Goal: Information Seeking & Learning: Learn about a topic

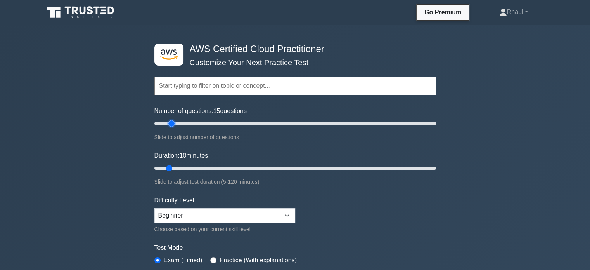
drag, startPoint x: 164, startPoint y: 124, endPoint x: 168, endPoint y: 153, distance: 29.6
type input "15"
click at [168, 128] on input "Number of questions: 15 questions" at bounding box center [295, 123] width 282 height 9
click at [232, 215] on select "Beginner Intermediate Expert" at bounding box center [224, 215] width 141 height 15
select select "intermediate"
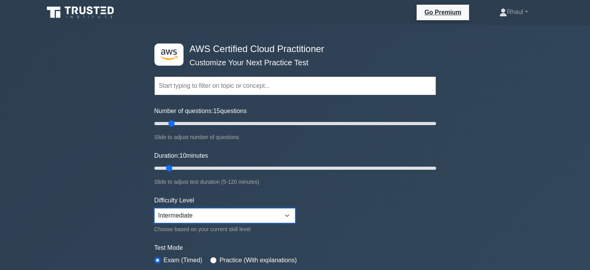
click at [154, 208] on select "Beginner Intermediate Expert" at bounding box center [224, 215] width 141 height 15
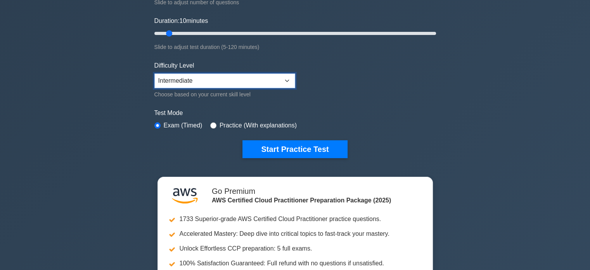
scroll to position [135, 0]
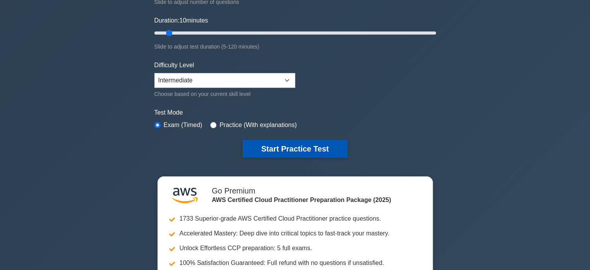
click at [267, 142] on button "Start Practice Test" at bounding box center [294, 149] width 105 height 18
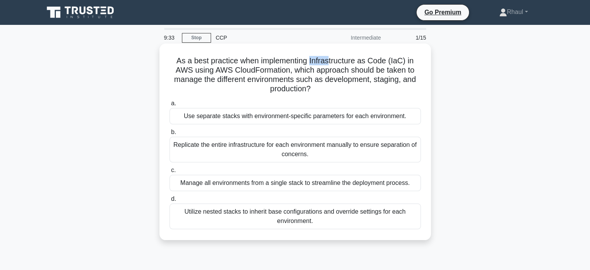
drag, startPoint x: 331, startPoint y: 62, endPoint x: 311, endPoint y: 54, distance: 21.6
click at [311, 54] on div "As a best practice when implementing Infrastructure as Code (IaC) in AWS using …" at bounding box center [294, 142] width 265 height 190
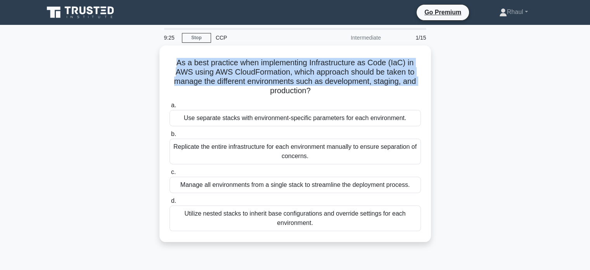
drag, startPoint x: 595, startPoint y: 10, endPoint x: 154, endPoint y: 57, distance: 443.4
click at [154, 57] on div "As a best practice when implementing Infrastructure as Code (IaC) in AWS using …" at bounding box center [295, 148] width 512 height 206
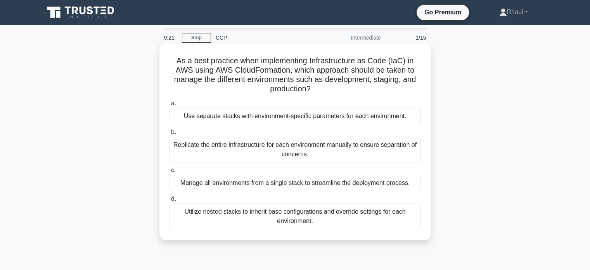
click at [187, 116] on div "Use separate stacks with environment-specific parameters for each environment." at bounding box center [294, 116] width 251 height 16
click at [169, 106] on input "a. Use separate stacks with environment-specific parameters for each environmen…" at bounding box center [169, 103] width 0 height 5
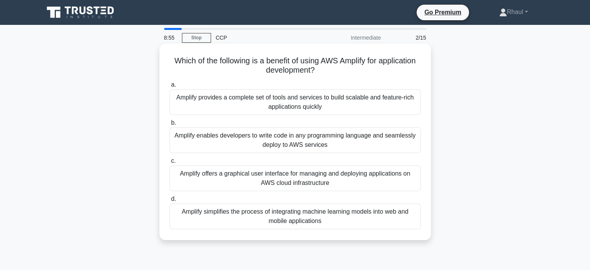
click at [240, 173] on div "Amplify offers a graphical user interface for managing and deploying applicatio…" at bounding box center [294, 178] width 251 height 26
click at [169, 163] on input "c. Amplify offers a graphical user interface for managing and deploying applica…" at bounding box center [169, 160] width 0 height 5
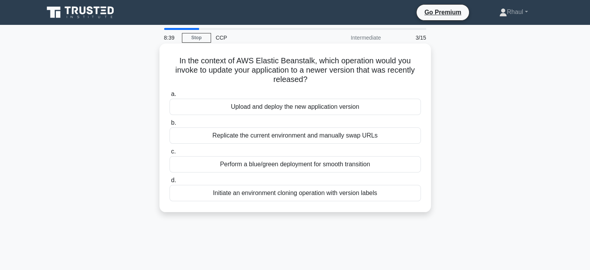
click at [304, 159] on div "Perform a blue/green deployment for smooth transition" at bounding box center [294, 164] width 251 height 16
click at [169, 154] on input "c. Perform a blue/green deployment for smooth transition" at bounding box center [169, 151] width 0 height 5
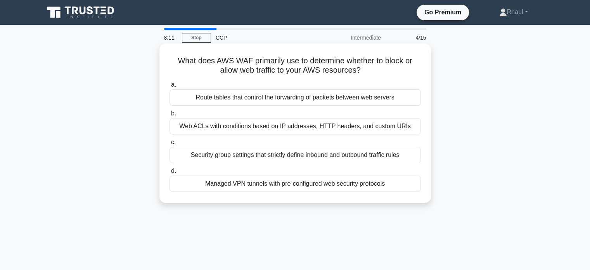
click at [290, 125] on div "Web ACLs with conditions based on IP addresses, HTTP headers, and custom URIs" at bounding box center [294, 126] width 251 height 16
click at [169, 116] on input "b. Web ACLs with conditions based on IP addresses, HTTP headers, and custom URIs" at bounding box center [169, 113] width 0 height 5
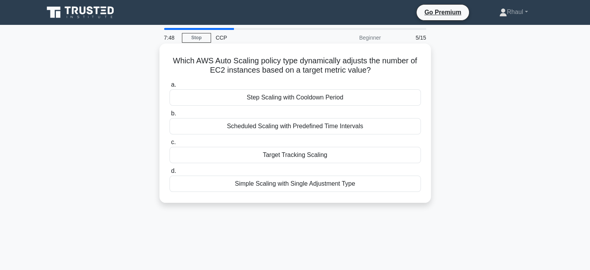
click at [294, 155] on div "Target Tracking Scaling" at bounding box center [294, 155] width 251 height 16
click at [169, 145] on input "c. Target Tracking Scaling" at bounding box center [169, 142] width 0 height 5
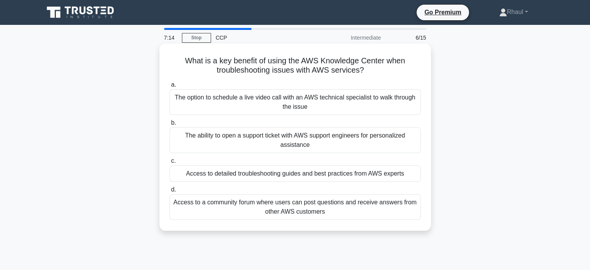
click at [346, 135] on div "The ability to open a support ticket with AWS support engineers for personalize…" at bounding box center [294, 140] width 251 height 26
click at [169, 125] on input "b. The ability to open a support ticket with AWS support engineers for personal…" at bounding box center [169, 122] width 0 height 5
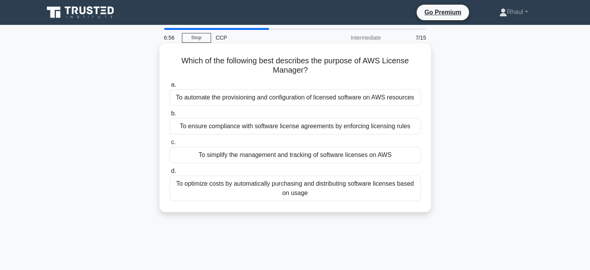
click at [302, 153] on div "To simplify the management and tracking of software licenses on AWS" at bounding box center [294, 155] width 251 height 16
click at [169, 145] on input "c. To simplify the management and tracking of software licenses on AWS" at bounding box center [169, 142] width 0 height 5
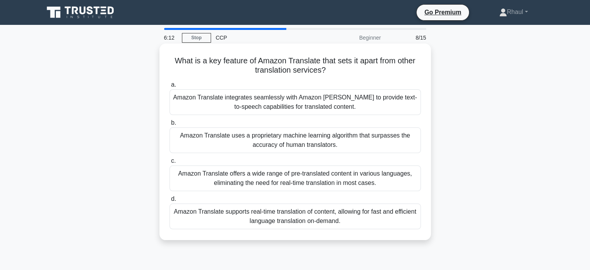
click at [226, 178] on div "Amazon Translate offers a wide range of pre-translated content in various langu…" at bounding box center [294, 178] width 251 height 26
click at [169, 163] on input "c. Amazon Translate offers a wide range of pre-translated content in various la…" at bounding box center [169, 160] width 0 height 5
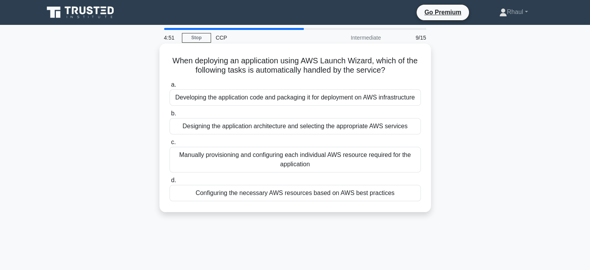
click at [249, 162] on div "Manually provisioning and configuring each individual AWS resource required for…" at bounding box center [294, 160] width 251 height 26
click at [169, 145] on input "c. Manually provisioning and configuring each individual AWS resource required …" at bounding box center [169, 142] width 0 height 5
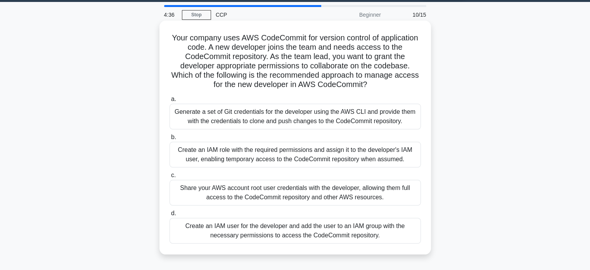
scroll to position [24, 0]
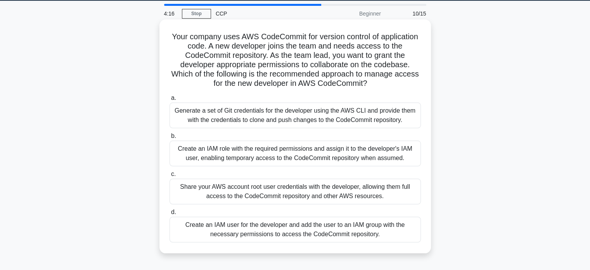
click at [247, 230] on div "Create an IAM user for the developer and add the user to an IAM group with the …" at bounding box center [294, 229] width 251 height 26
click at [169, 214] on input "d. Create an IAM user for the developer and add the user to an IAM group with t…" at bounding box center [169, 211] width 0 height 5
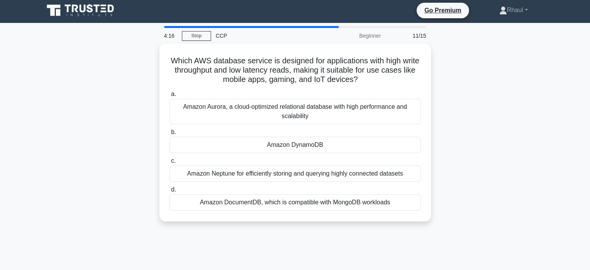
scroll to position [0, 0]
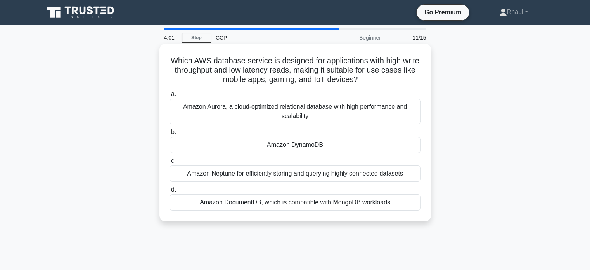
click at [246, 169] on div "Amazon Neptune for efficiently storing and querying highly connected datasets" at bounding box center [294, 173] width 251 height 16
click at [169, 163] on input "c. Amazon Neptune for efficiently storing and querying highly connected datasets" at bounding box center [169, 160] width 0 height 5
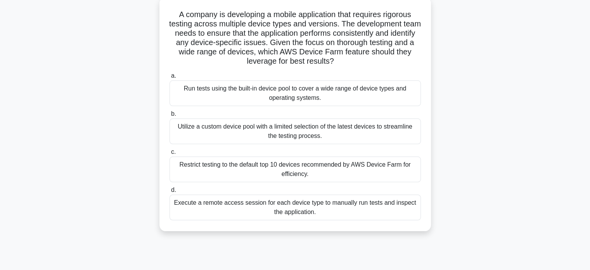
scroll to position [47, 0]
click at [224, 207] on div "Execute a remote access session for each device type to manually run tests and …" at bounding box center [294, 207] width 251 height 26
click at [169, 192] on input "d. Execute a remote access session for each device type to manually run tests a…" at bounding box center [169, 189] width 0 height 5
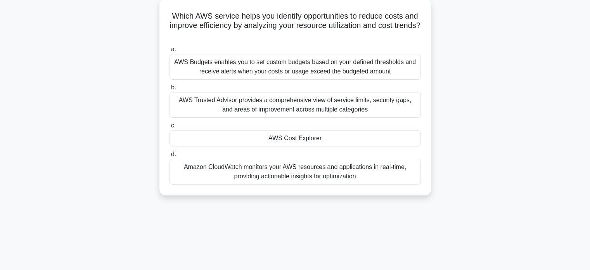
scroll to position [0, 0]
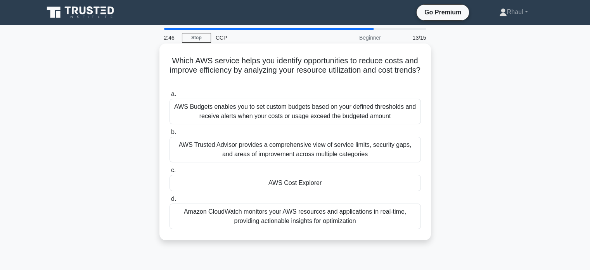
click at [255, 147] on div "AWS Trusted Advisor provides a comprehensive view of service limits, security g…" at bounding box center [294, 150] width 251 height 26
click at [169, 135] on input "b. AWS Trusted Advisor provides a comprehensive view of service limits, securit…" at bounding box center [169, 132] width 0 height 5
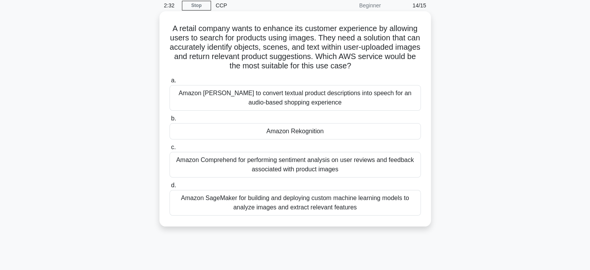
scroll to position [38, 0]
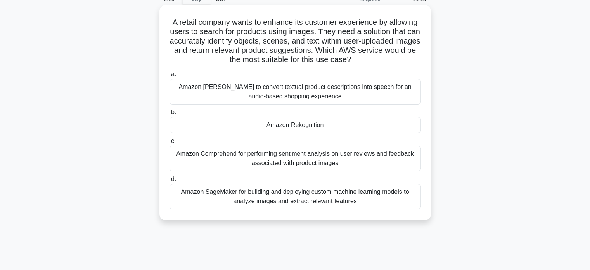
click at [243, 191] on div "Amazon SageMaker for building and deploying custom machine learning models to a…" at bounding box center [294, 196] width 251 height 26
click at [169, 181] on input "d. Amazon SageMaker for building and deploying custom machine learning models t…" at bounding box center [169, 178] width 0 height 5
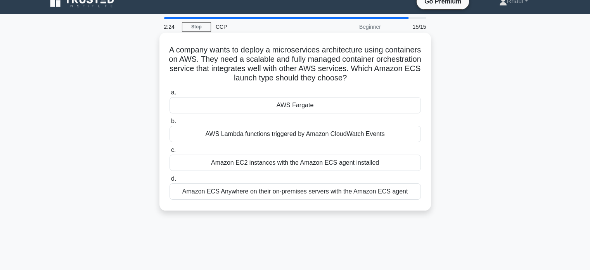
scroll to position [0, 0]
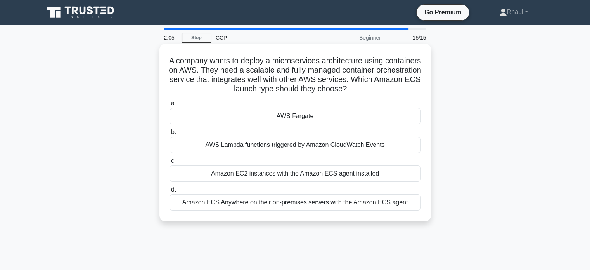
click at [302, 116] on div "AWS Fargate" at bounding box center [294, 116] width 251 height 16
click at [169, 106] on input "a. AWS Fargate" at bounding box center [169, 103] width 0 height 5
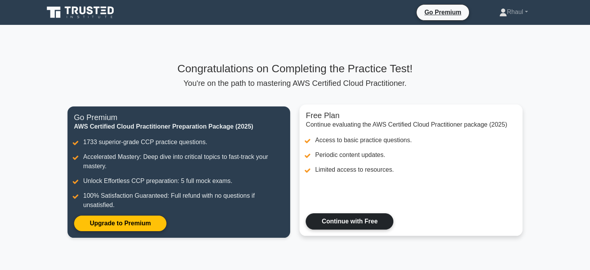
click at [348, 217] on link "Continue with Free" at bounding box center [350, 221] width 88 height 16
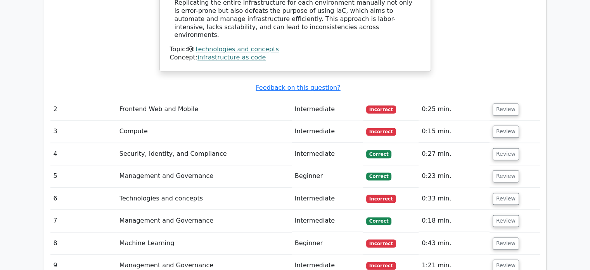
scroll to position [1053, 0]
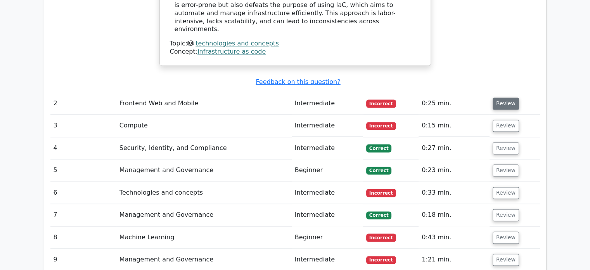
click at [495, 97] on button "Review" at bounding box center [506, 103] width 26 height 12
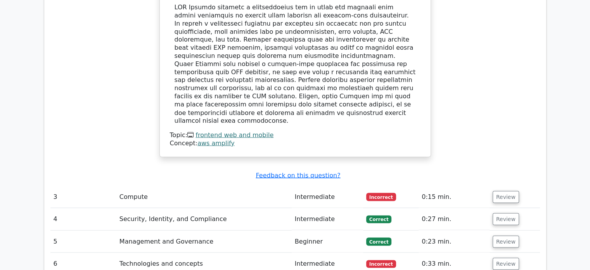
scroll to position [1362, 0]
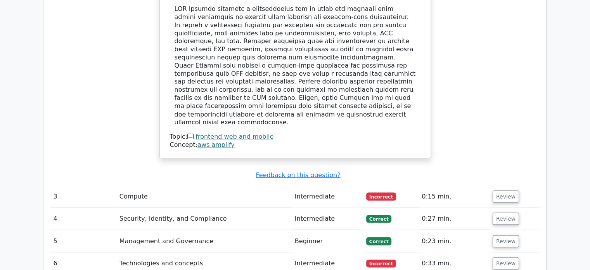
click at [331, 252] on td "Intermediate" at bounding box center [327, 263] width 71 height 22
click at [496, 257] on button "Review" at bounding box center [506, 263] width 26 height 12
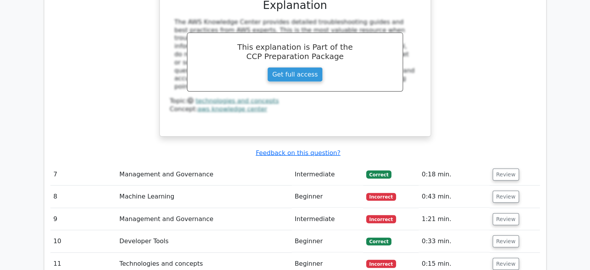
scroll to position [1821, 0]
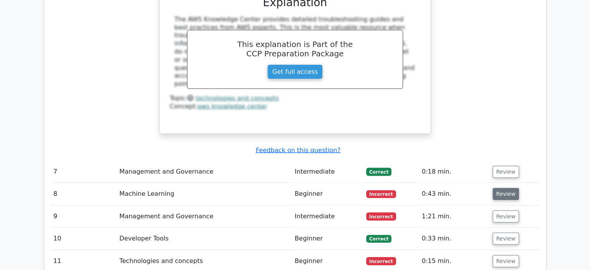
click at [501, 188] on button "Review" at bounding box center [506, 194] width 26 height 12
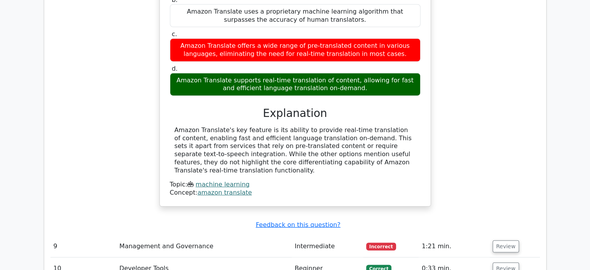
scroll to position [2099, 0]
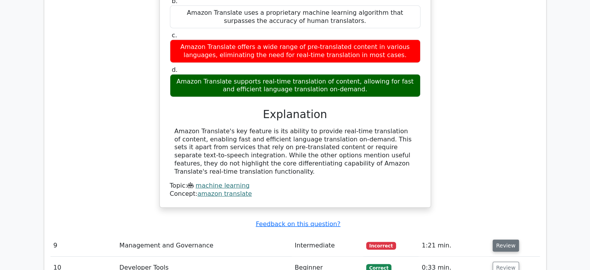
click at [501, 239] on button "Review" at bounding box center [506, 245] width 26 height 12
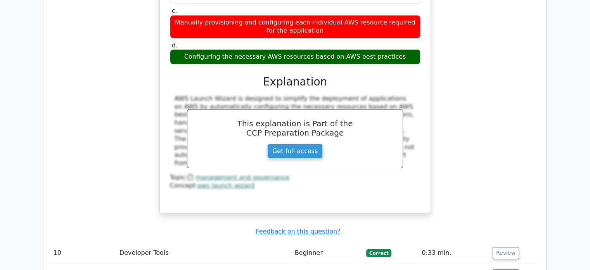
scroll to position [2480, 0]
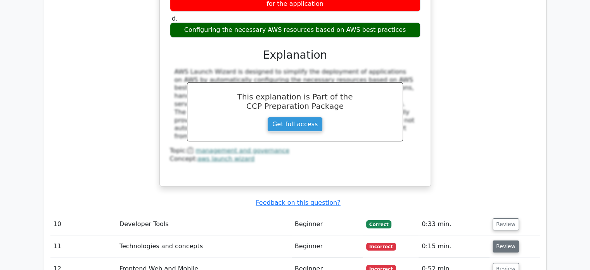
click at [513, 240] on button "Review" at bounding box center [506, 246] width 26 height 12
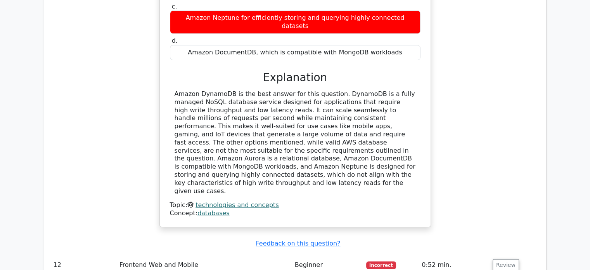
scroll to position [2840, 0]
click at [506, 259] on button "Review" at bounding box center [506, 265] width 26 height 12
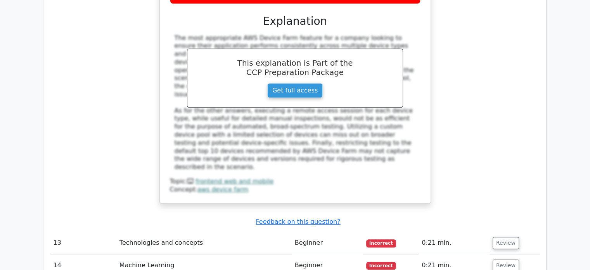
scroll to position [3302, 0]
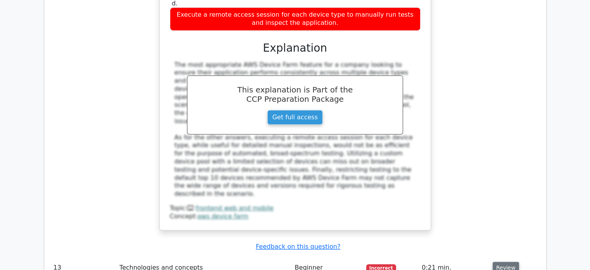
click at [498, 261] on button "Review" at bounding box center [506, 267] width 26 height 12
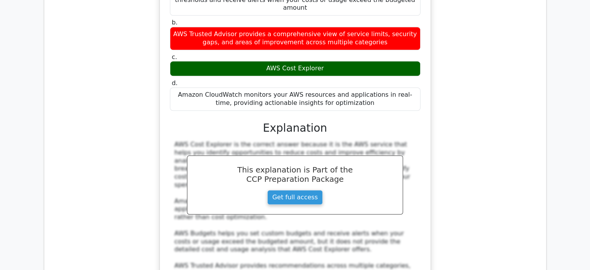
scroll to position [3647, 0]
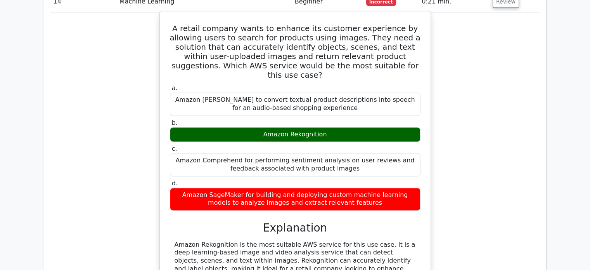
scroll to position [4004, 0]
